Goal: Share content: Share content

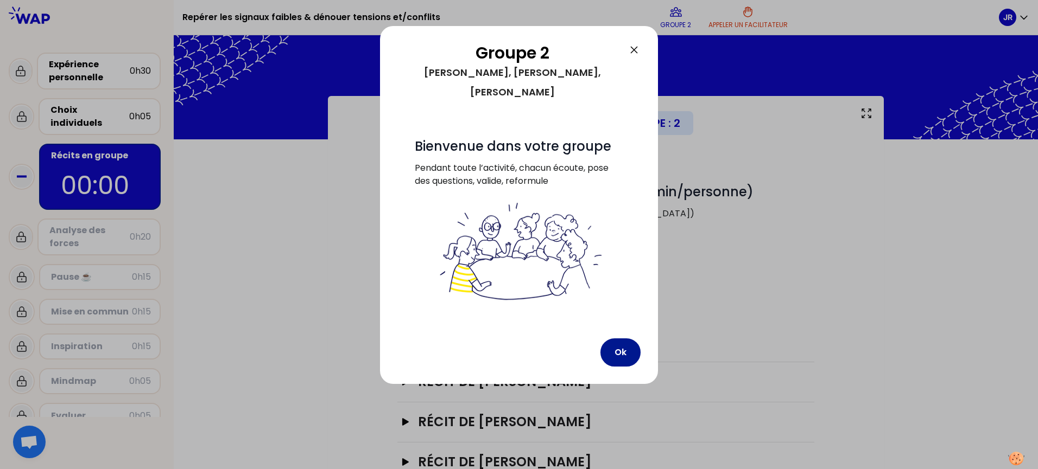
click at [618, 339] on button "Ok" at bounding box center [620, 353] width 40 height 28
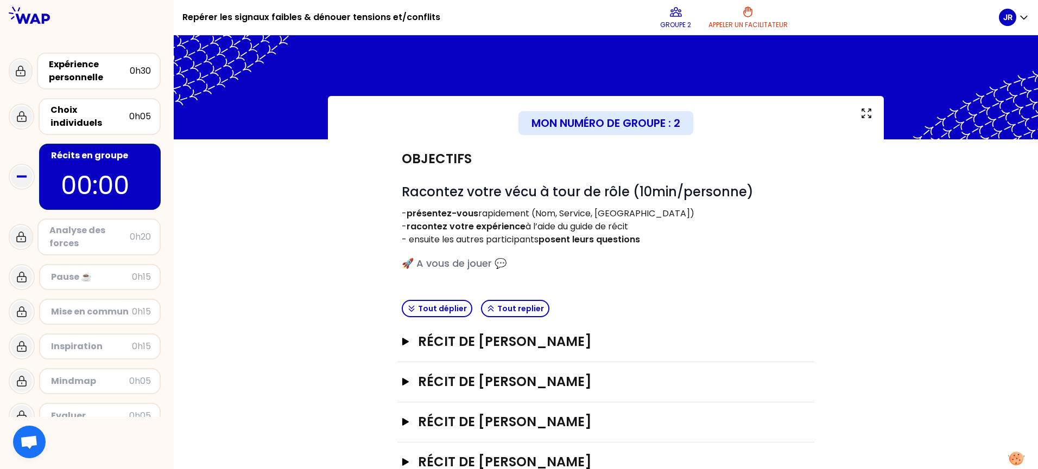
click at [960, 216] on div "Mon numéro de groupe : 2 Objectifs # Racontez votre vécu à tour de rôle (10min/…" at bounding box center [606, 320] width 864 height 449
